Goal: Task Accomplishment & Management: Use online tool/utility

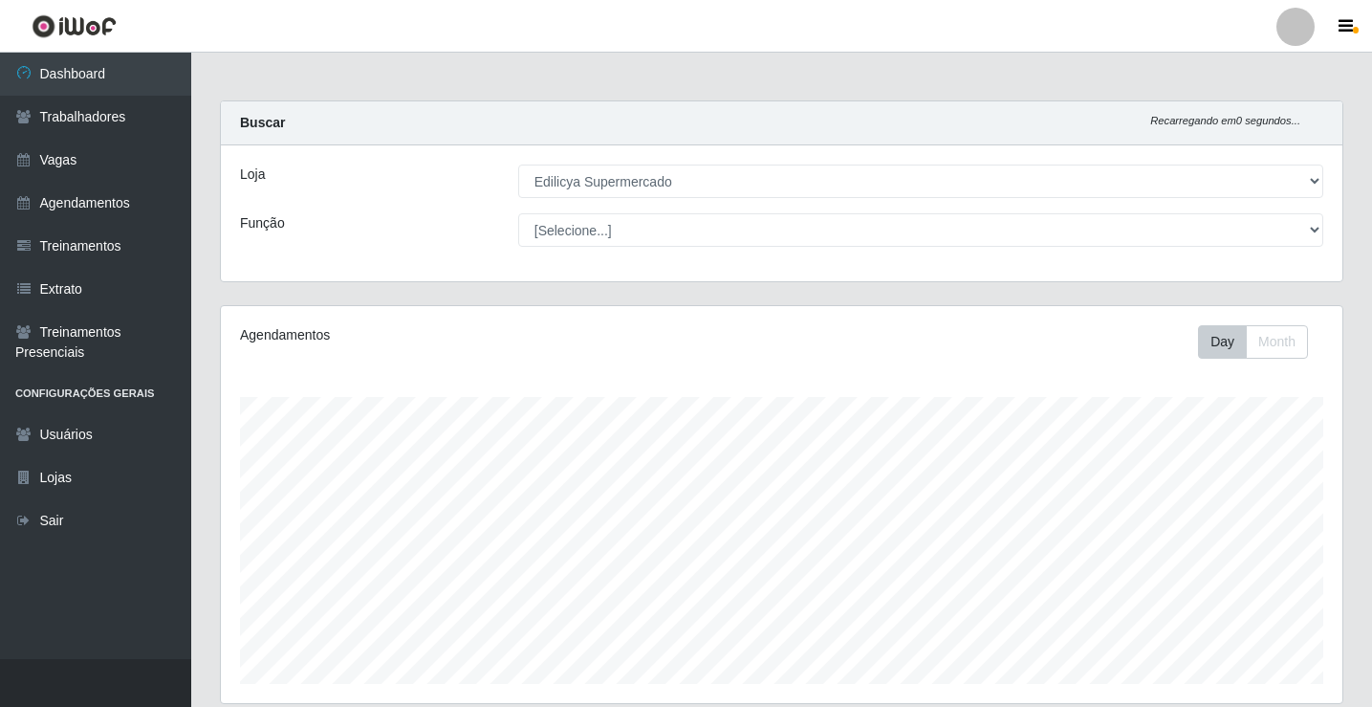
select select "460"
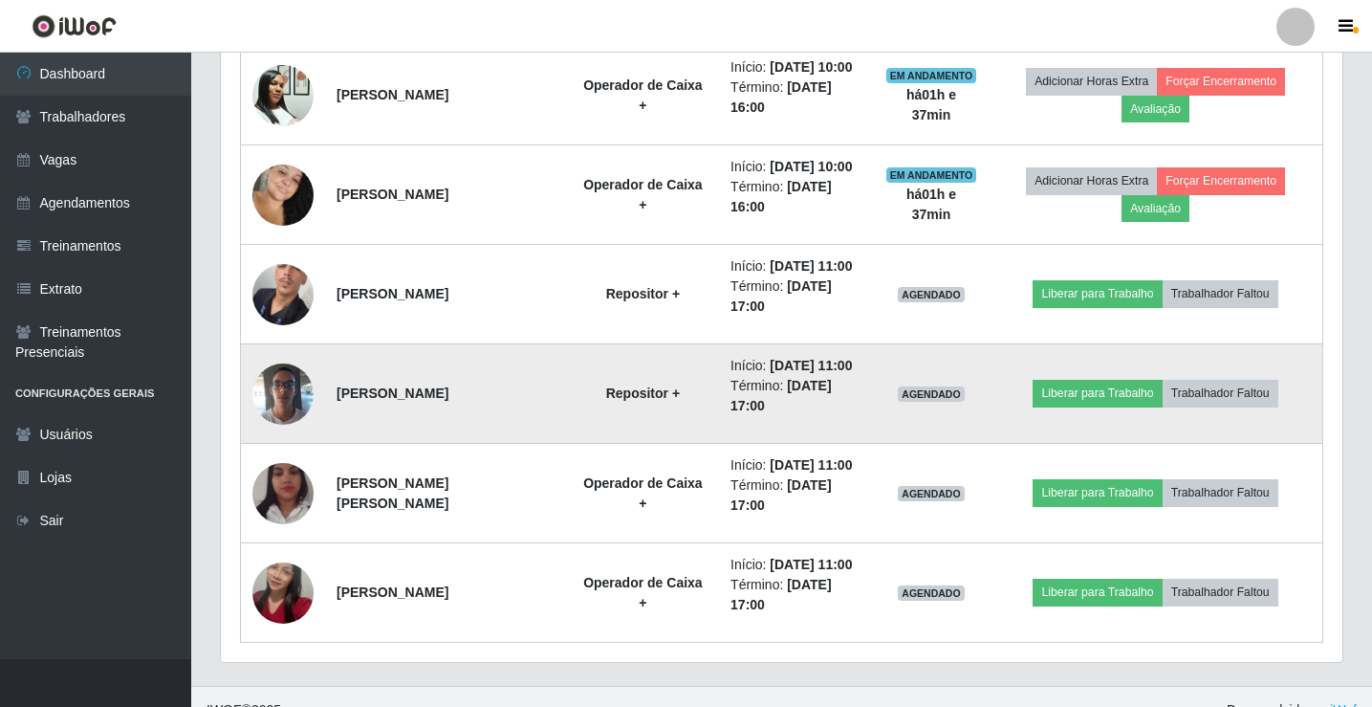
scroll to position [397, 1122]
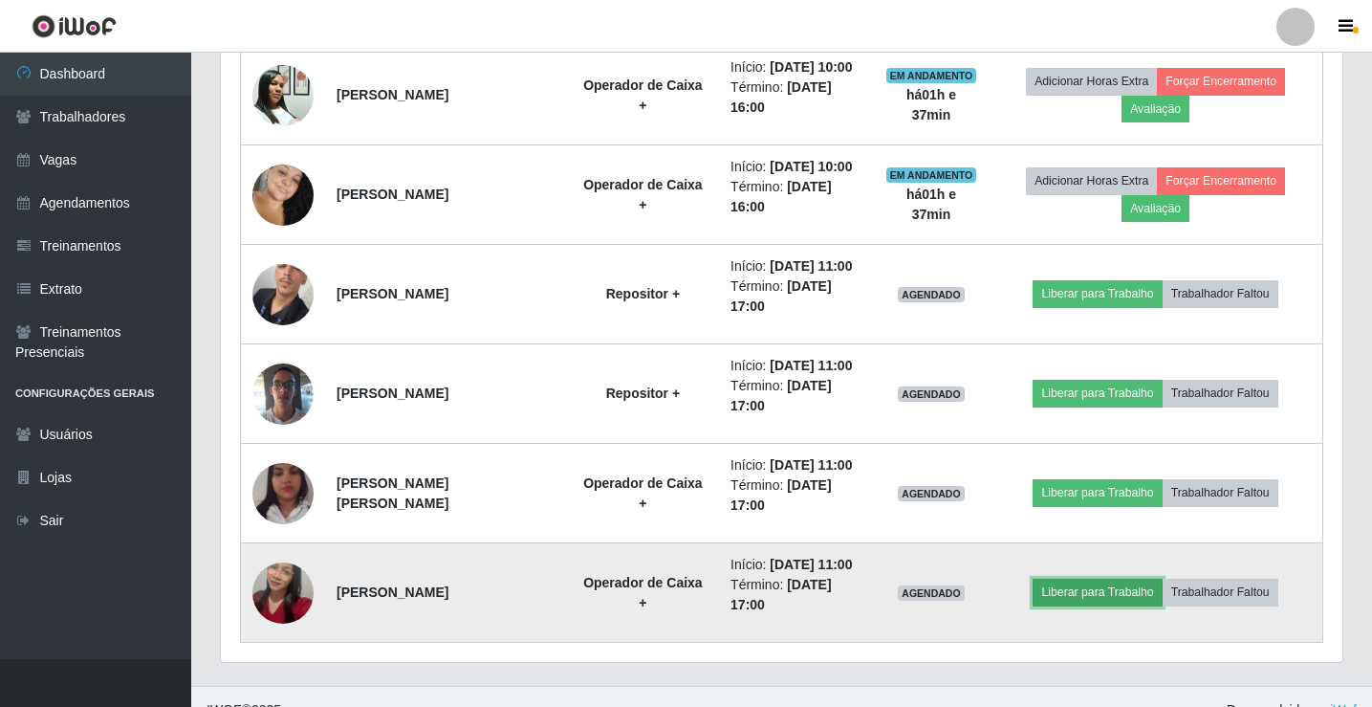
click at [1082, 598] on button "Liberar para Trabalho" at bounding box center [1097, 592] width 129 height 27
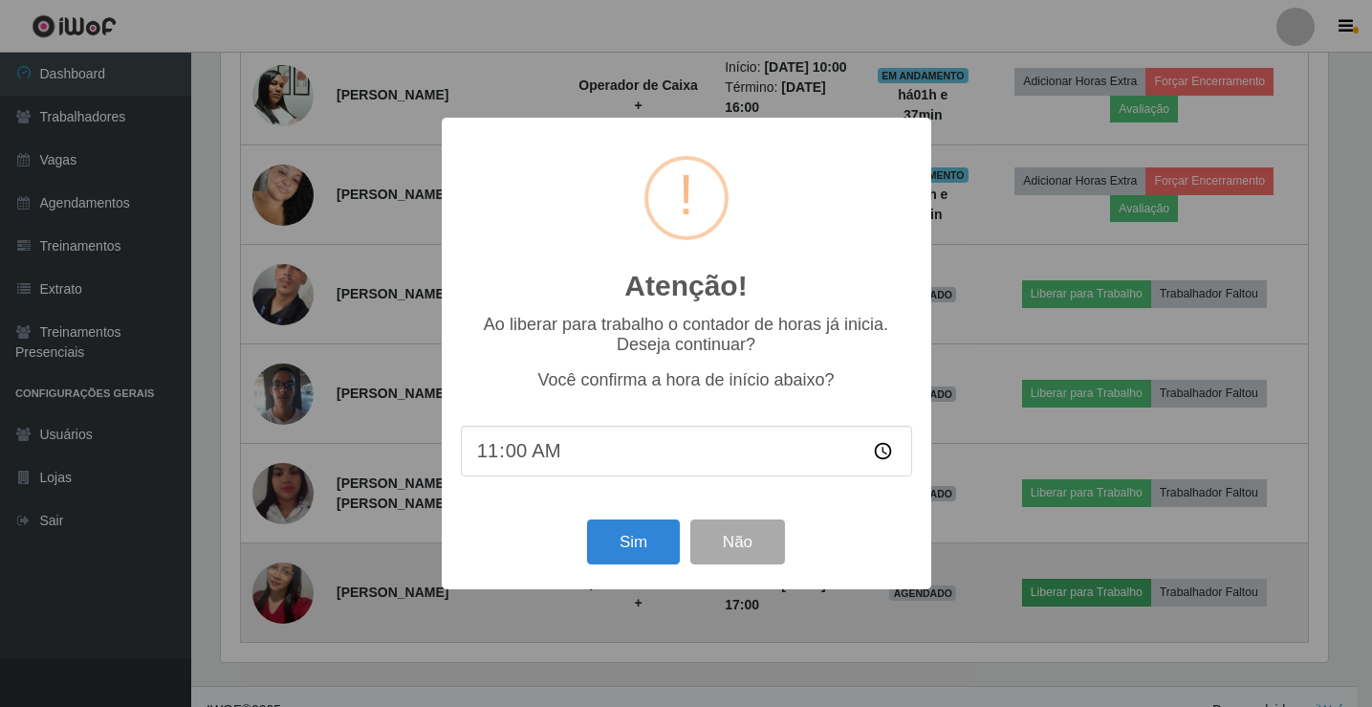
scroll to position [397, 1112]
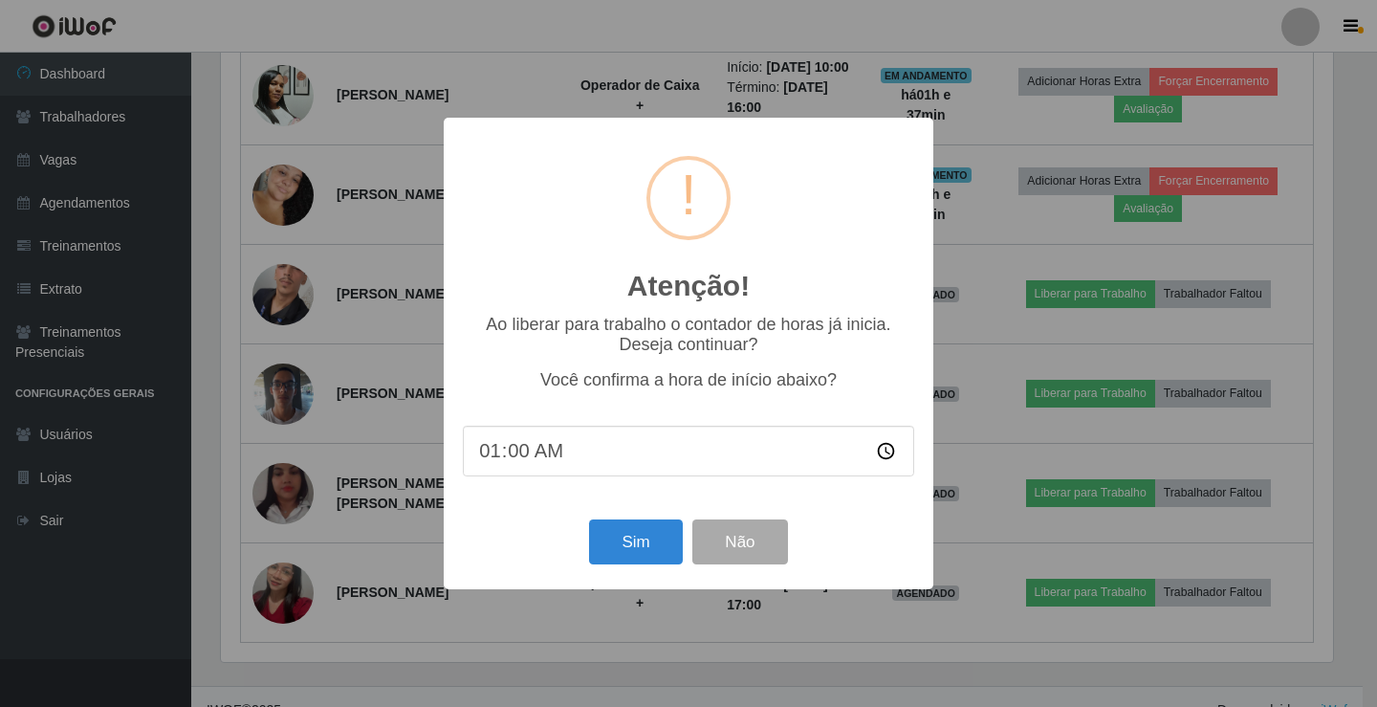
type input "11:00"
click at [602, 539] on button "Sim" at bounding box center [635, 541] width 93 height 45
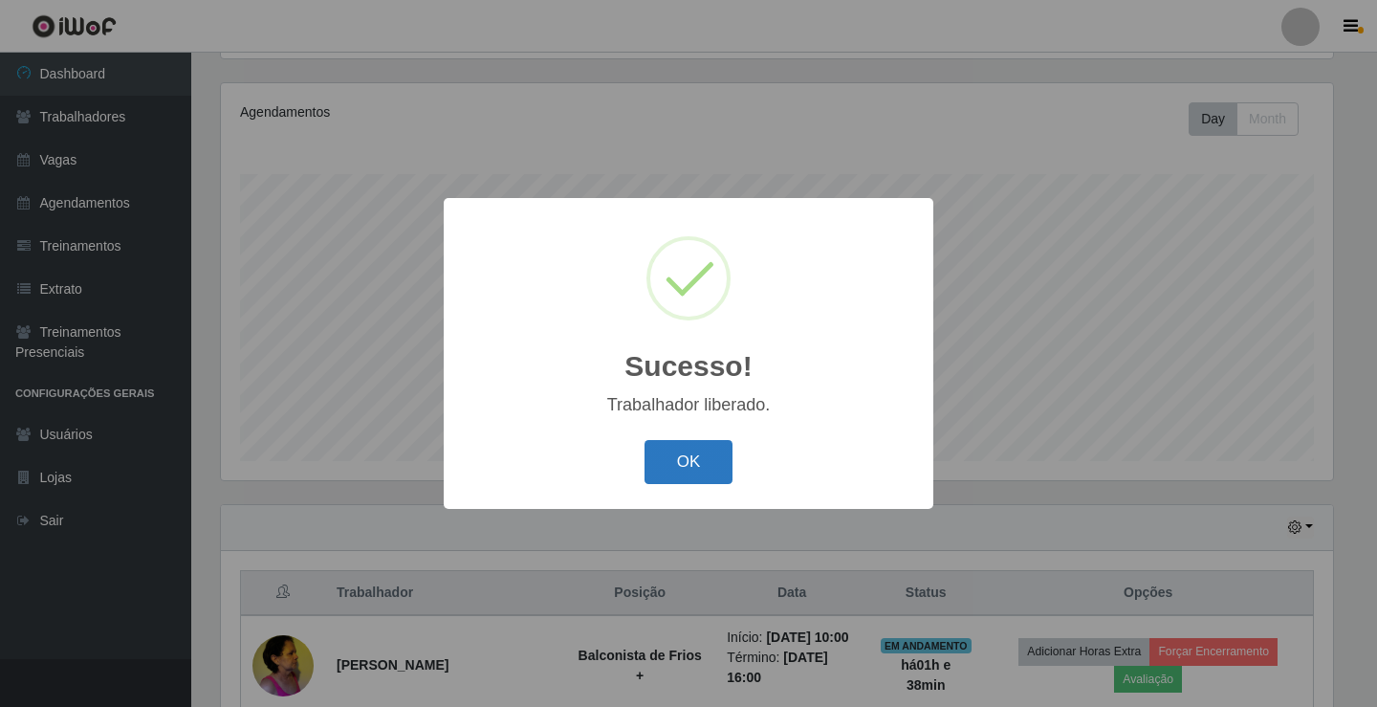
click at [686, 452] on button "OK" at bounding box center [689, 462] width 89 height 45
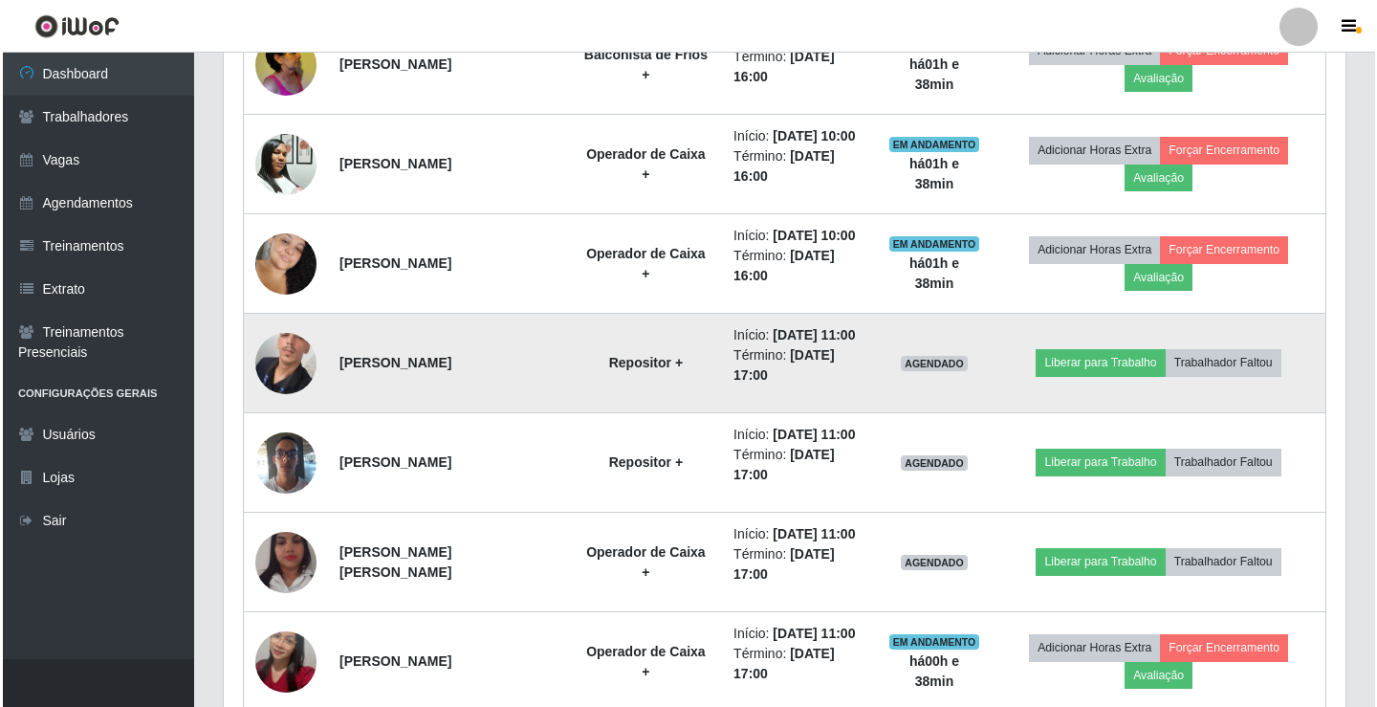
scroll to position [919, 0]
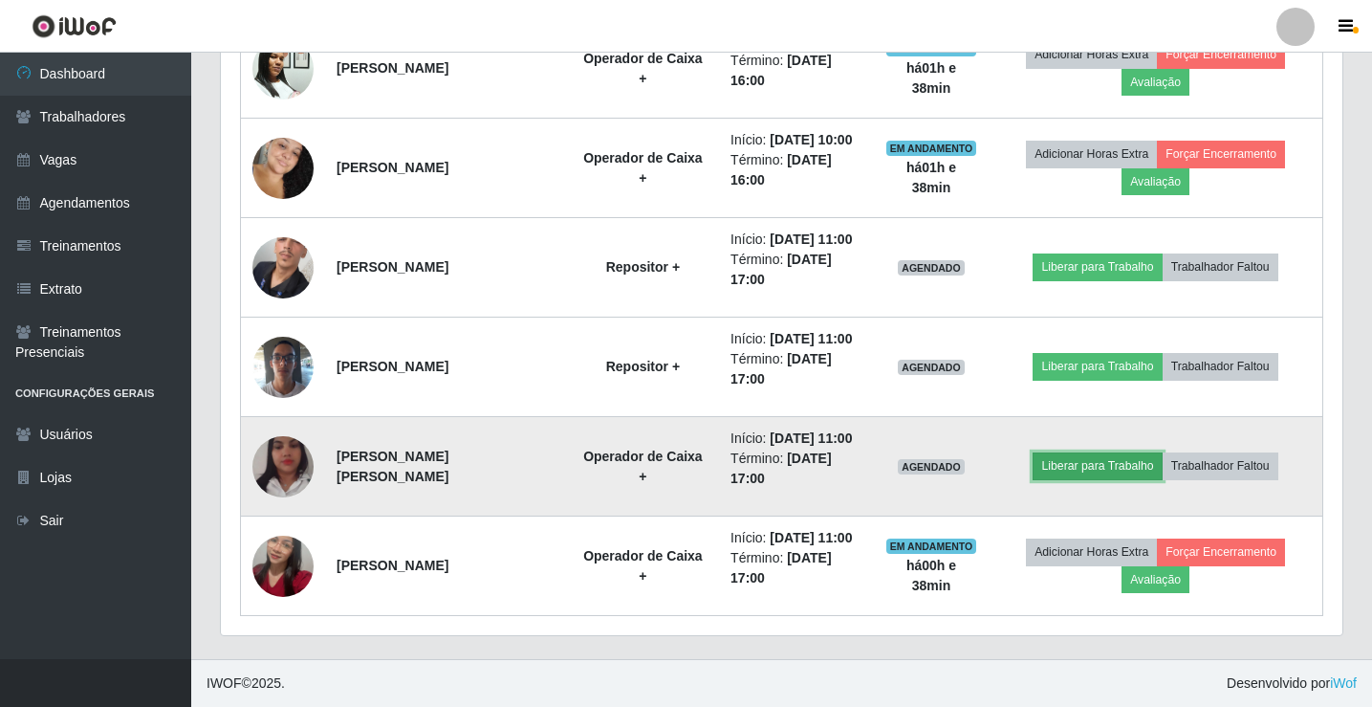
click at [1130, 472] on button "Liberar para Trabalho" at bounding box center [1097, 465] width 129 height 27
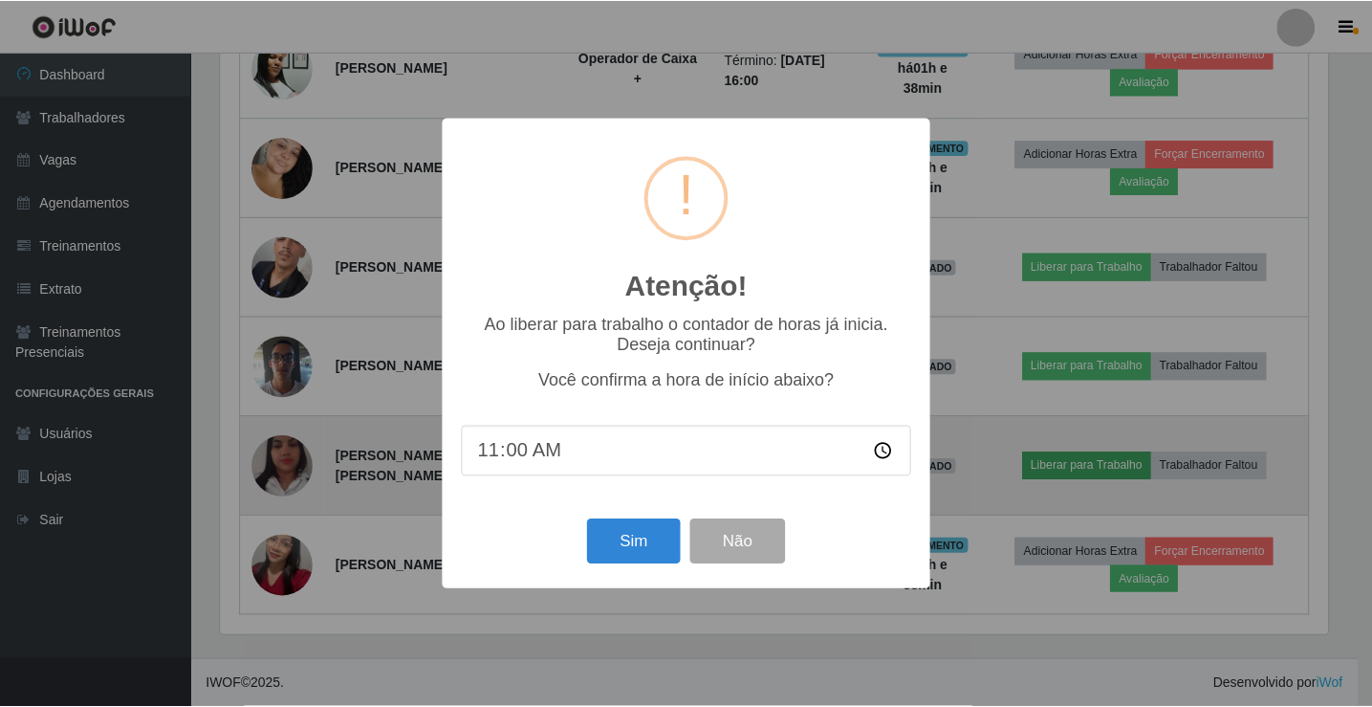
scroll to position [397, 1112]
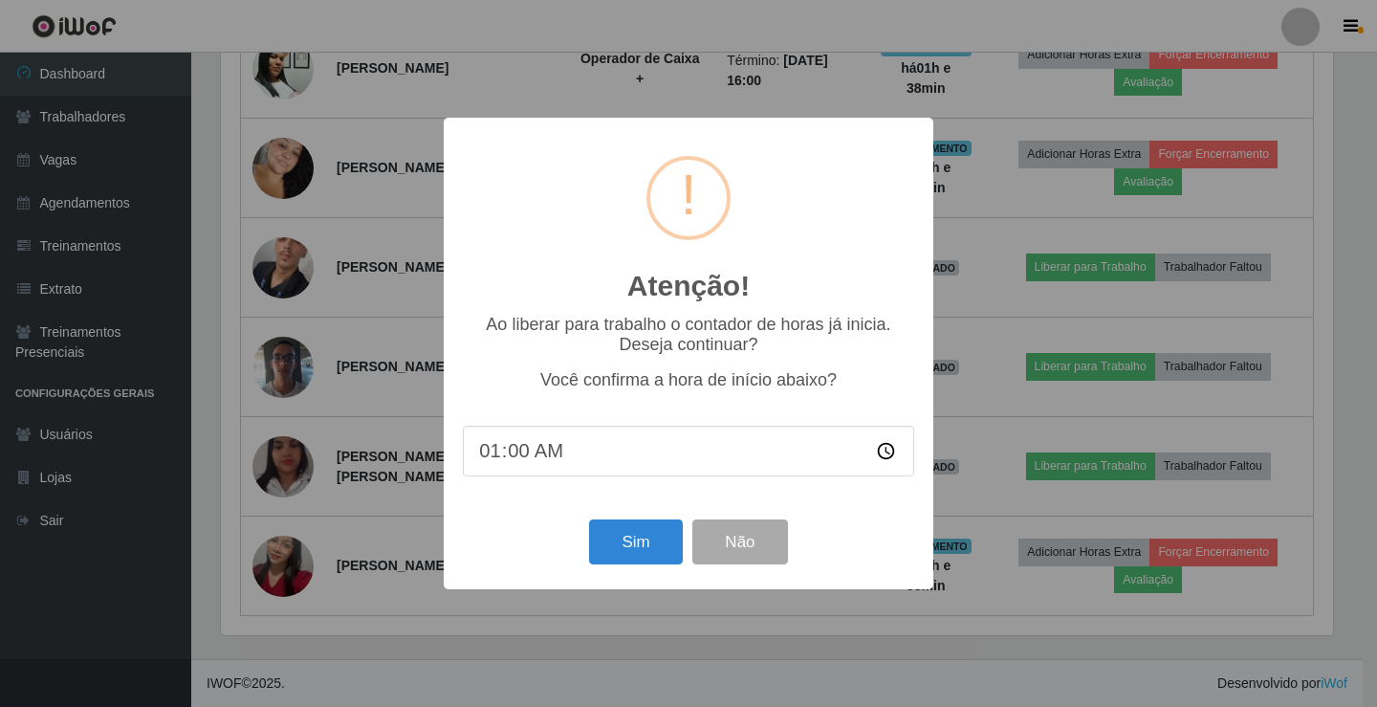
type input "11:00"
click at [603, 539] on button "Sim" at bounding box center [635, 541] width 93 height 45
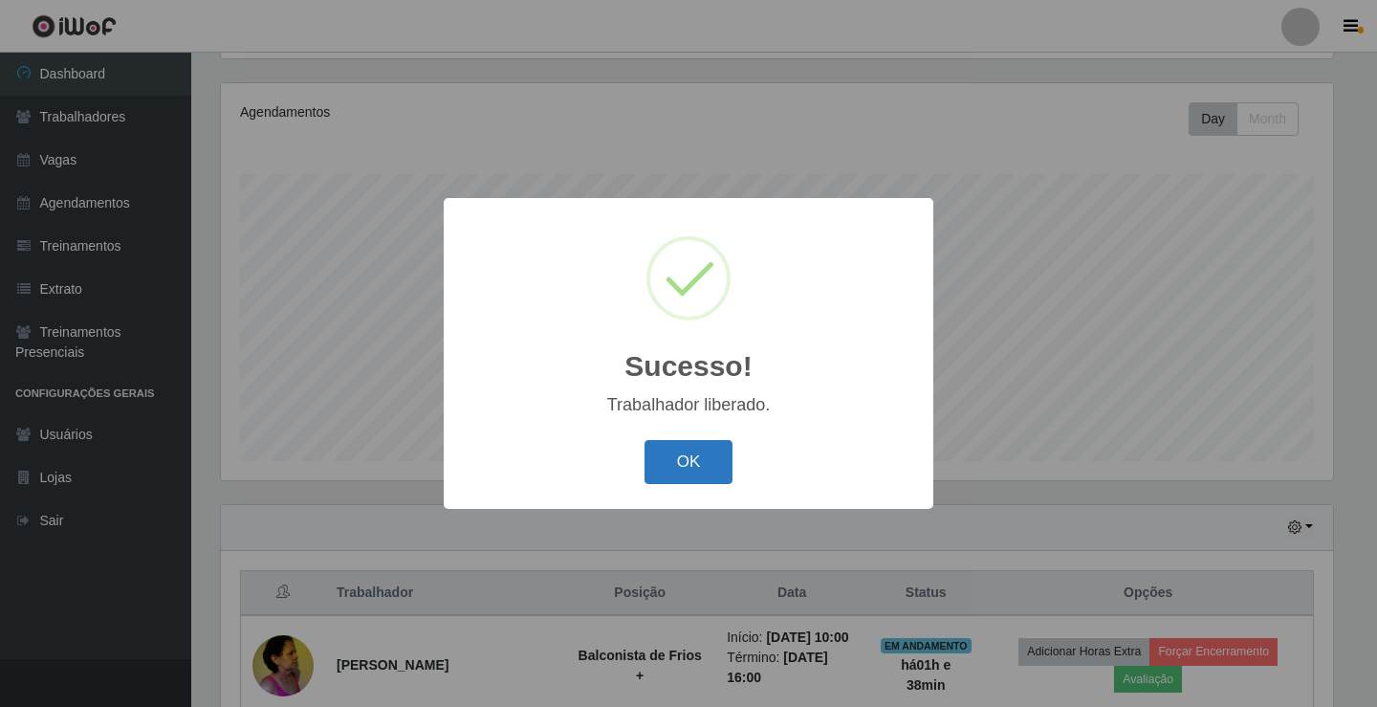
click at [689, 472] on button "OK" at bounding box center [689, 462] width 89 height 45
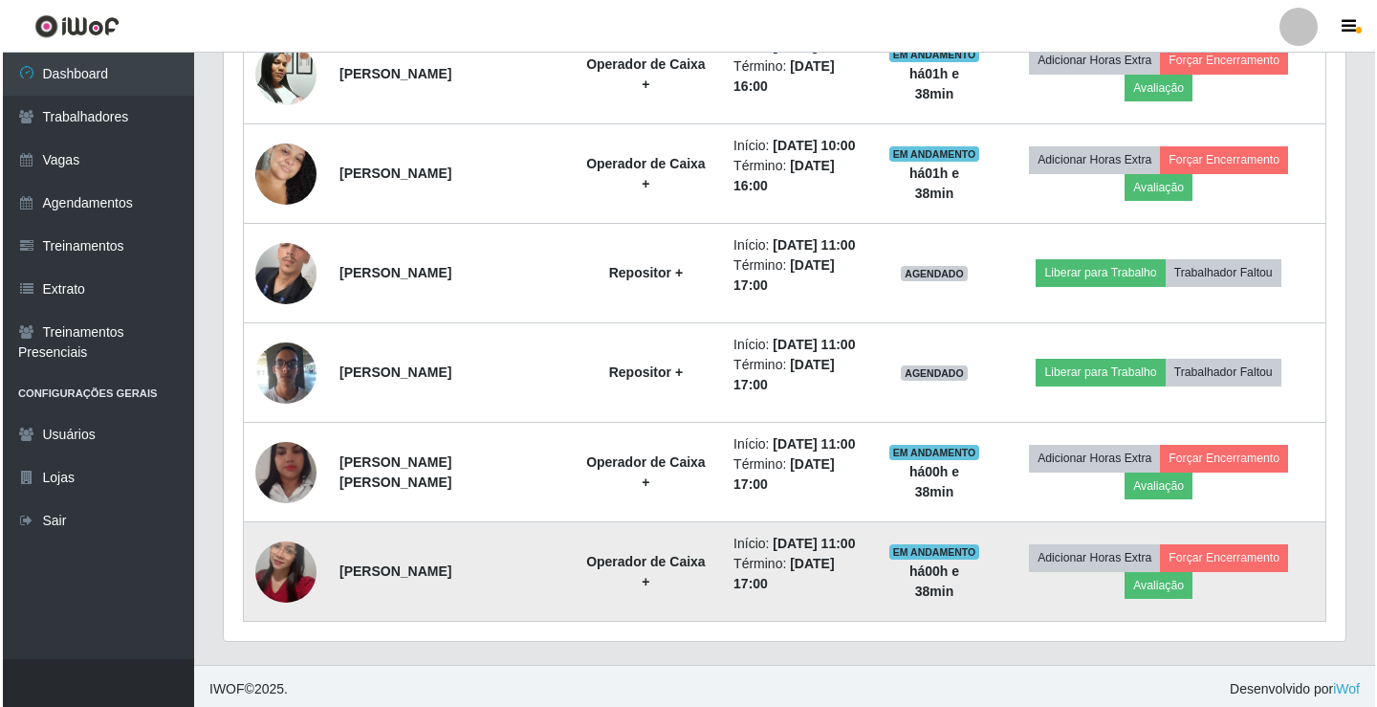
scroll to position [919, 0]
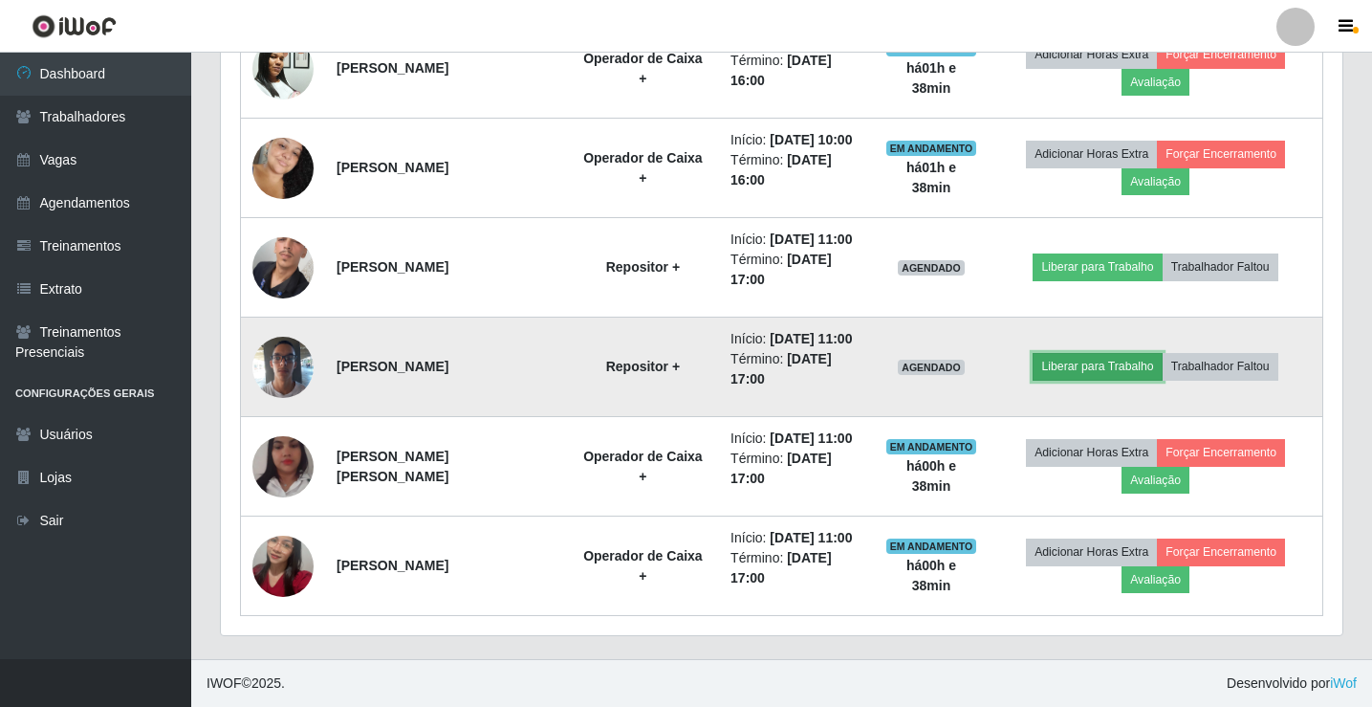
click at [1101, 362] on button "Liberar para Trabalho" at bounding box center [1097, 366] width 129 height 27
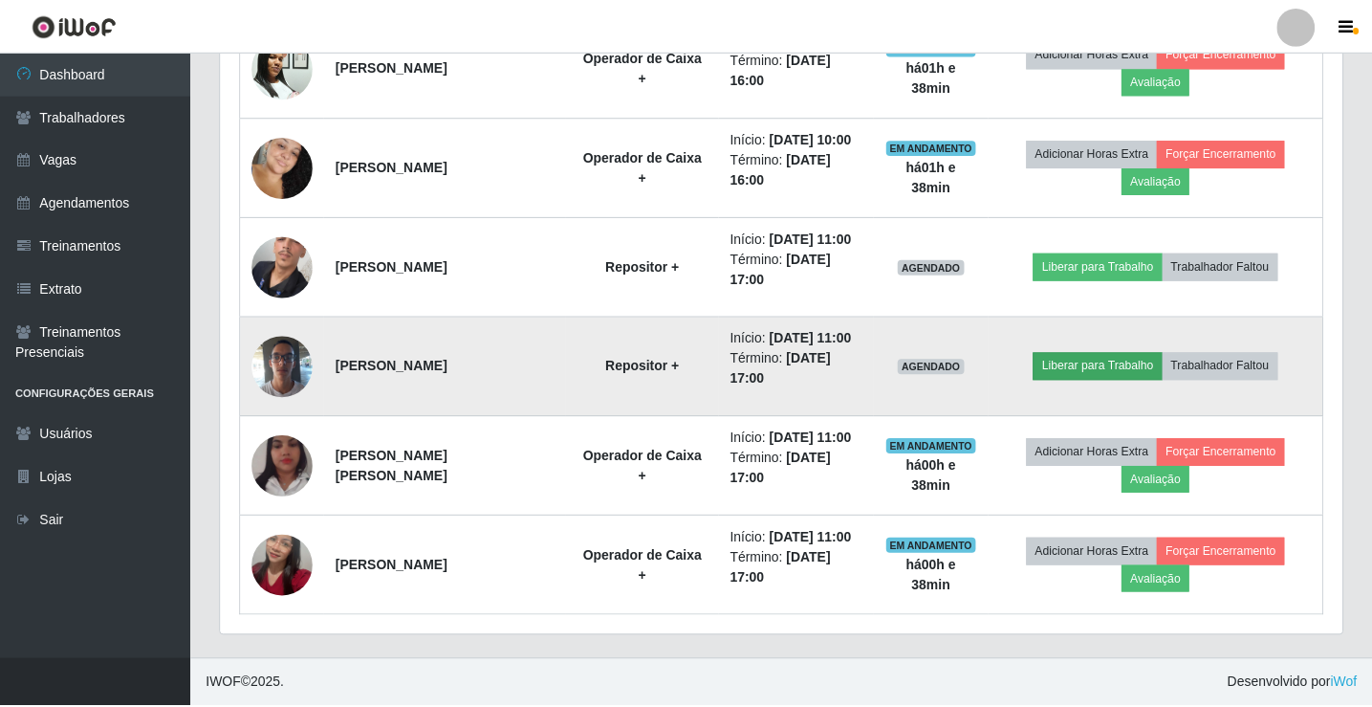
scroll to position [397, 1112]
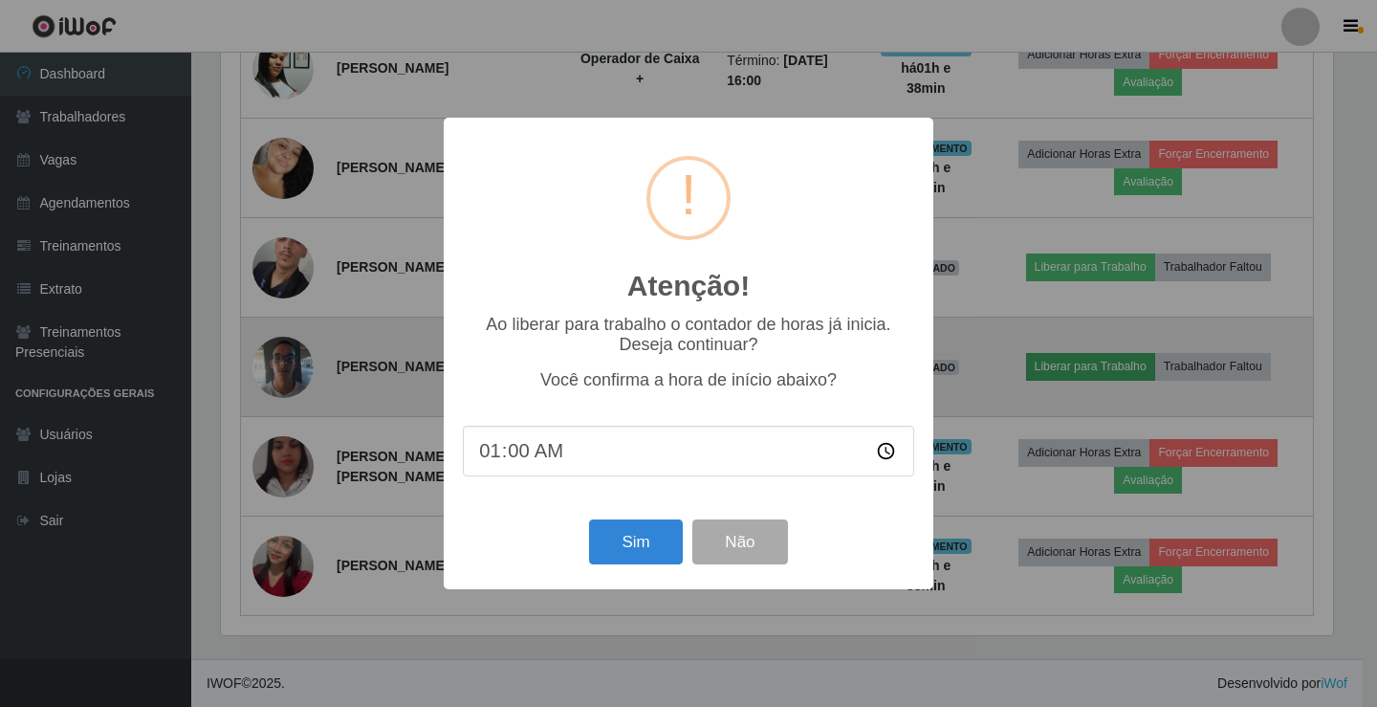
type input "11:00"
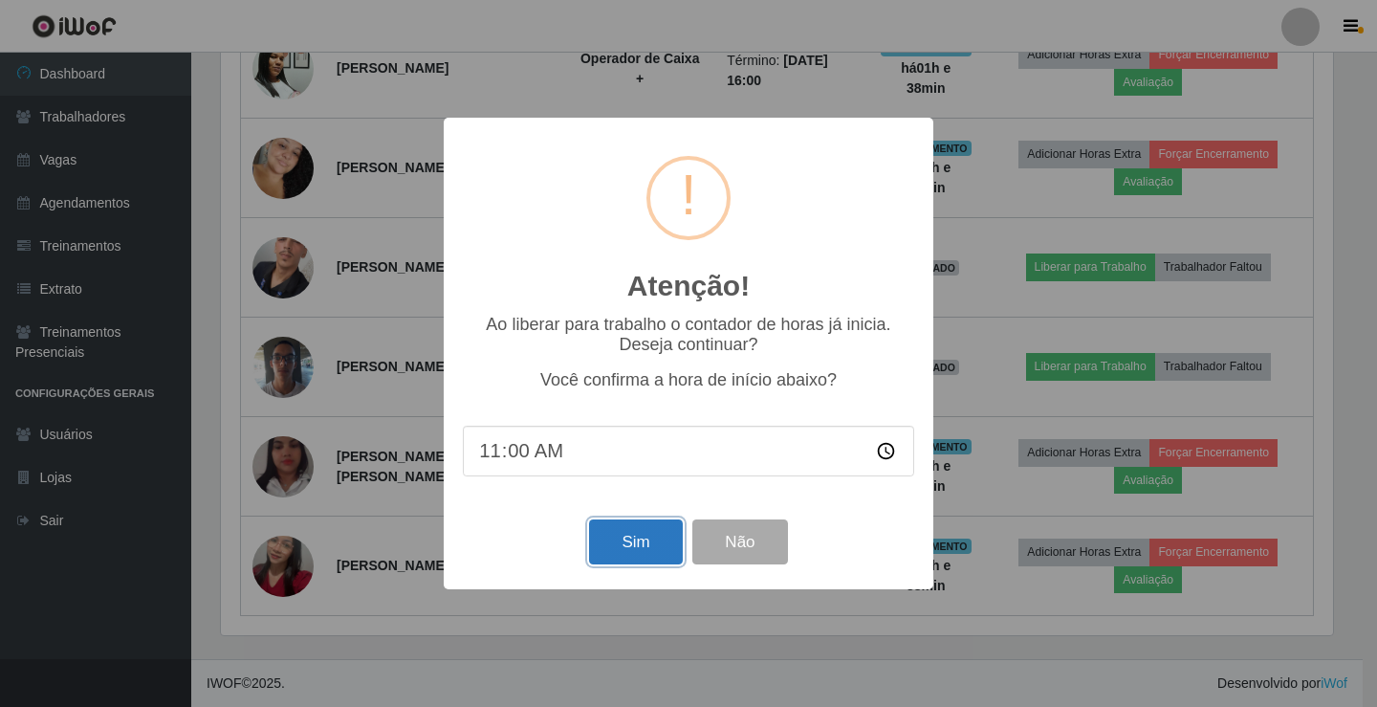
click at [662, 538] on button "Sim" at bounding box center [635, 541] width 93 height 45
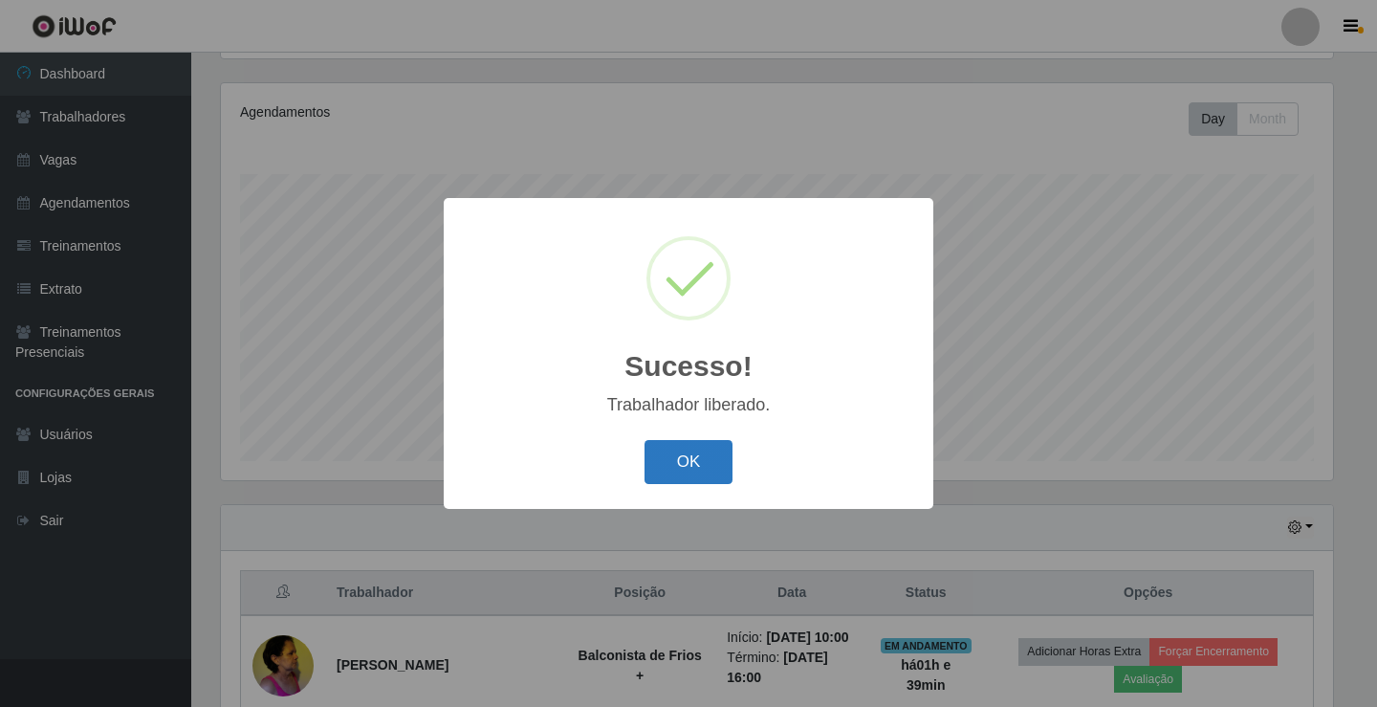
click at [705, 446] on button "OK" at bounding box center [689, 462] width 89 height 45
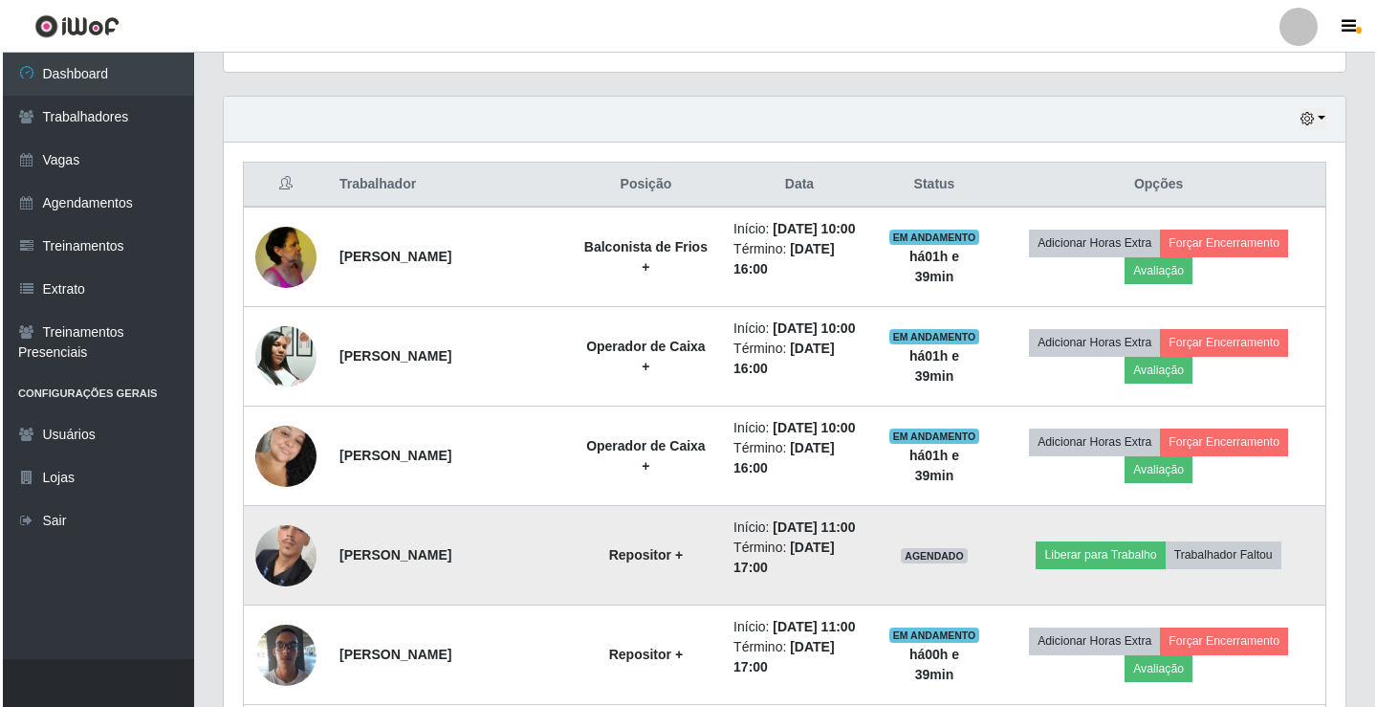
scroll to position [701, 0]
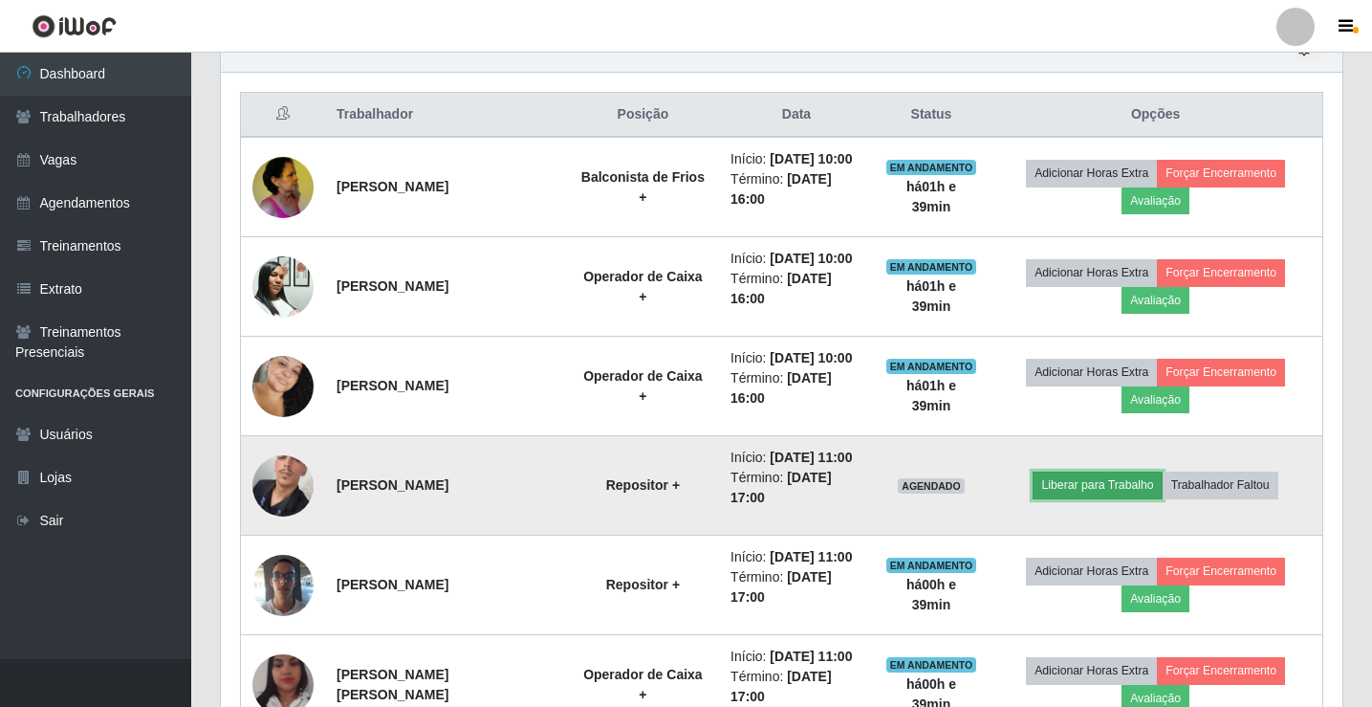
click at [1135, 490] on button "Liberar para Trabalho" at bounding box center [1097, 484] width 129 height 27
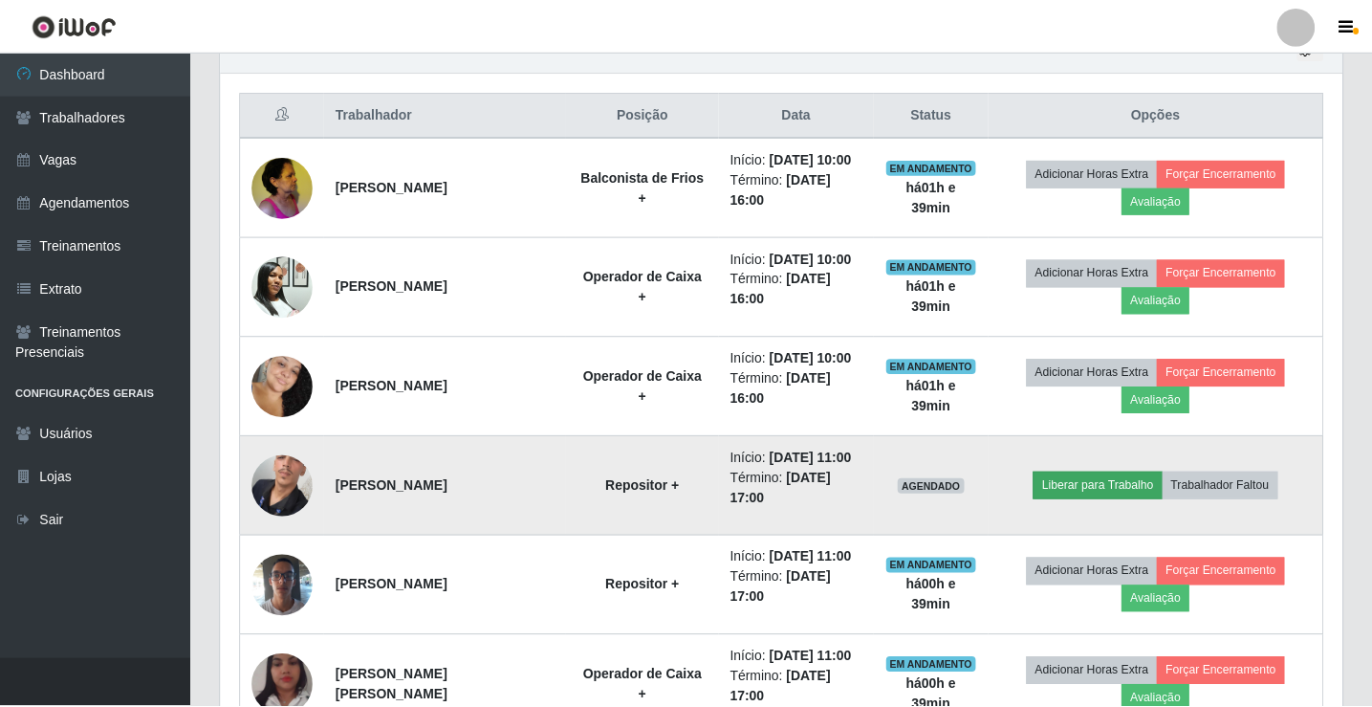
scroll to position [397, 1112]
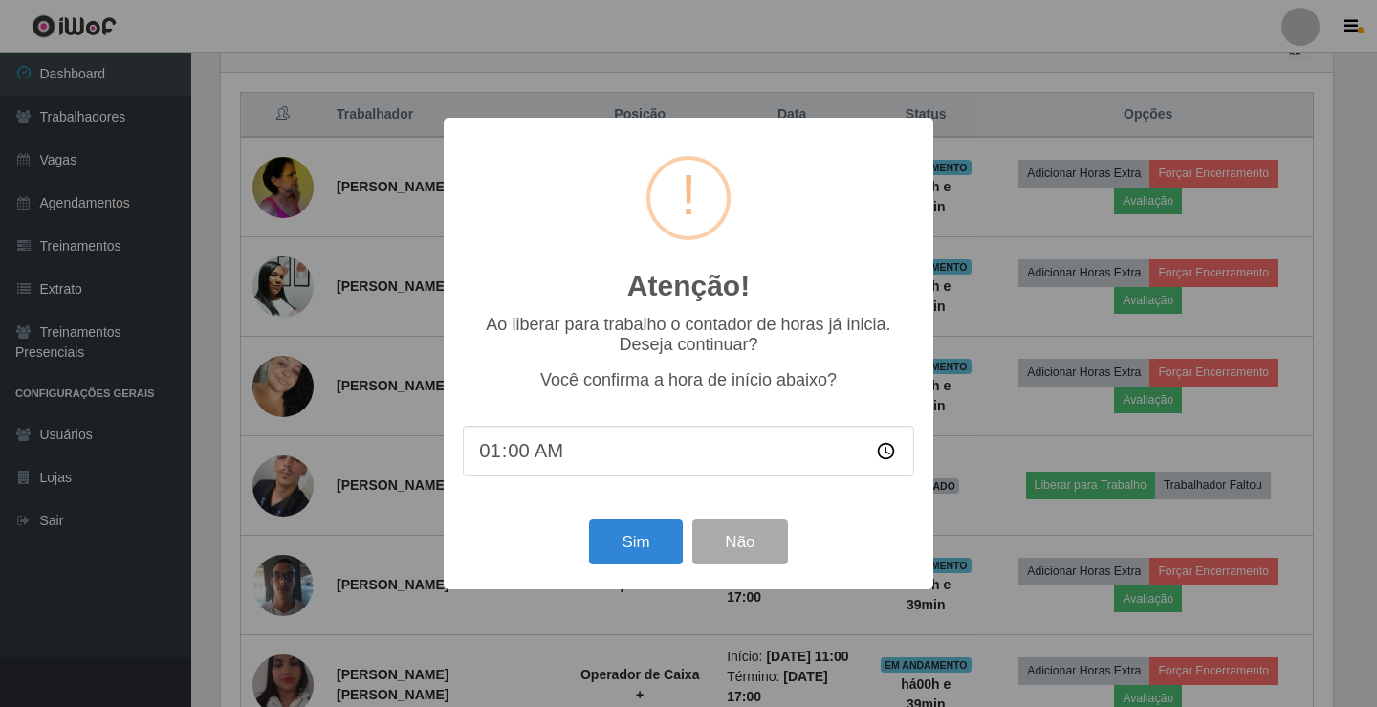
type input "11:00"
click at [615, 551] on button "Sim" at bounding box center [635, 541] width 93 height 45
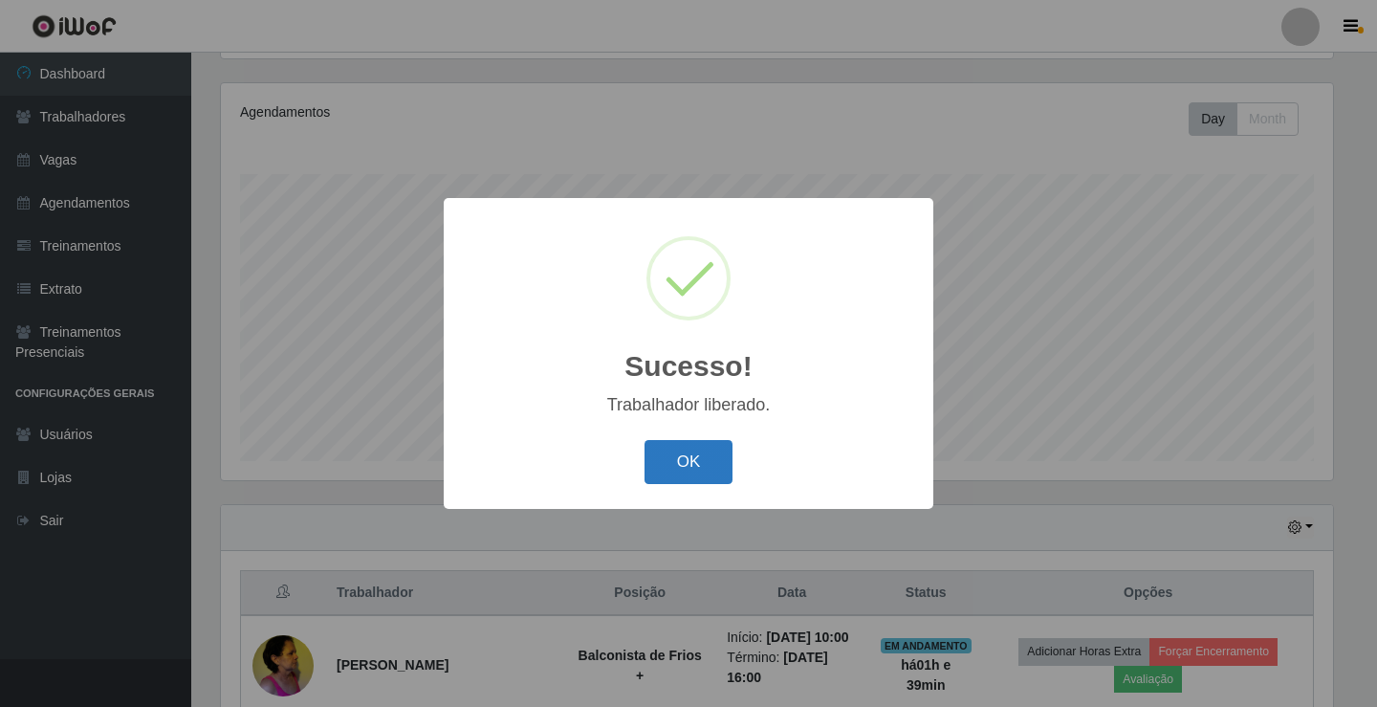
click at [667, 478] on button "OK" at bounding box center [689, 462] width 89 height 45
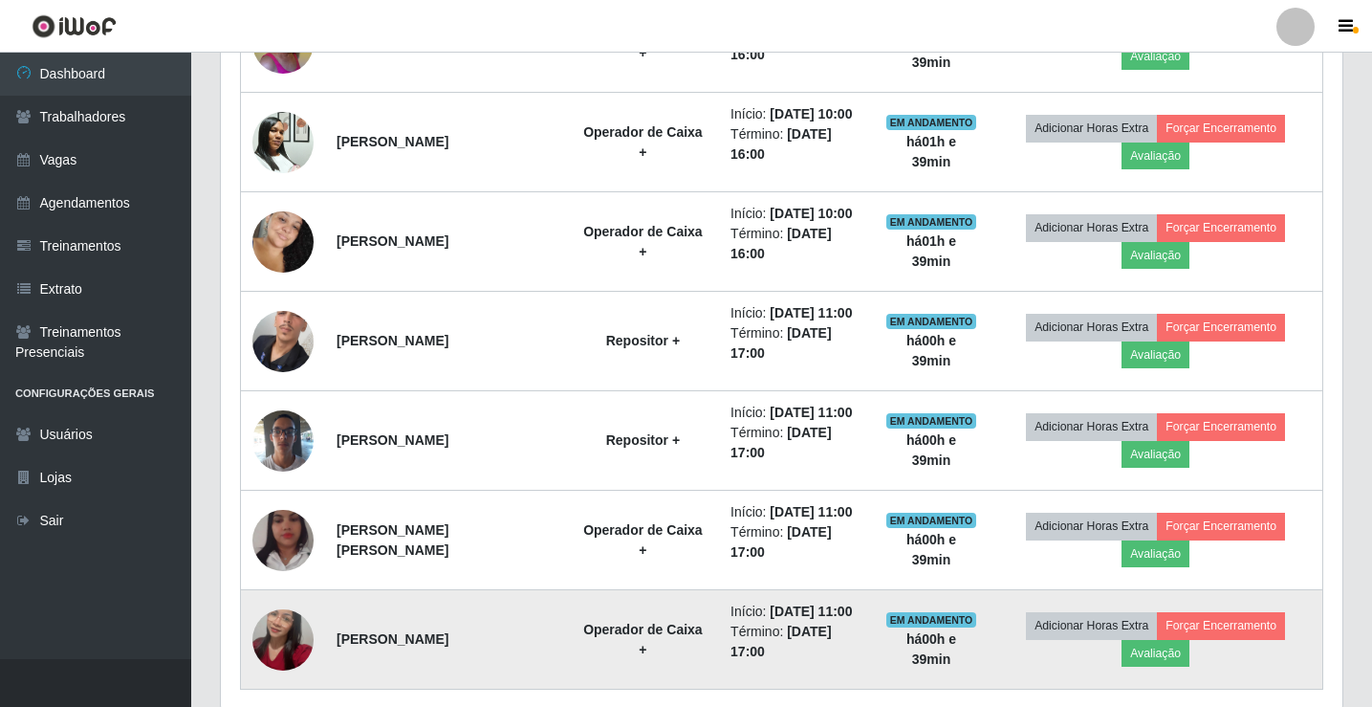
scroll to position [892, 0]
